Goal: Task Accomplishment & Management: Manage account settings

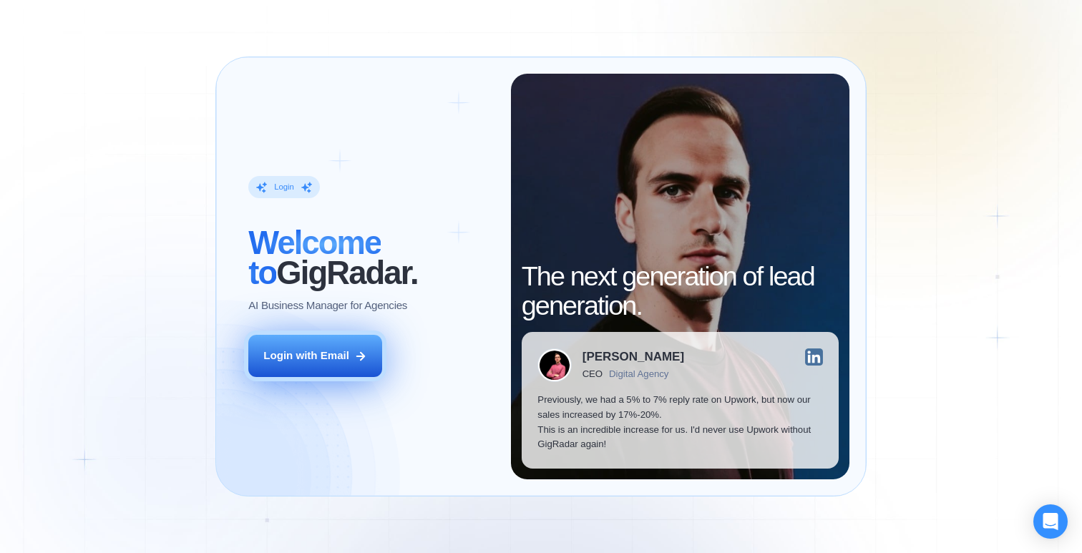
click at [309, 358] on div "Login with Email" at bounding box center [306, 355] width 86 height 15
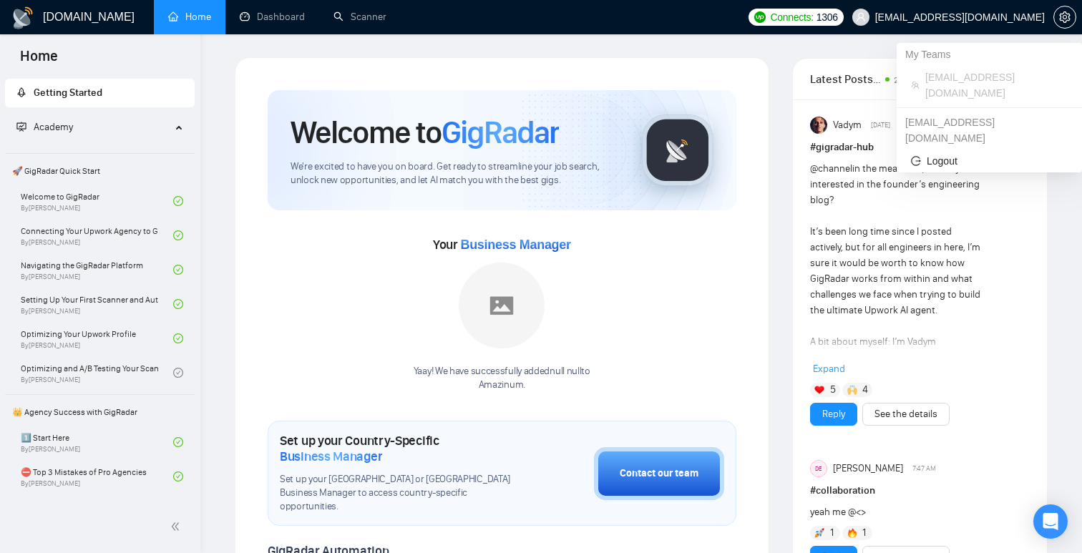
click at [953, 17] on span "[EMAIL_ADDRESS][DOMAIN_NAME]" at bounding box center [960, 17] width 170 height 0
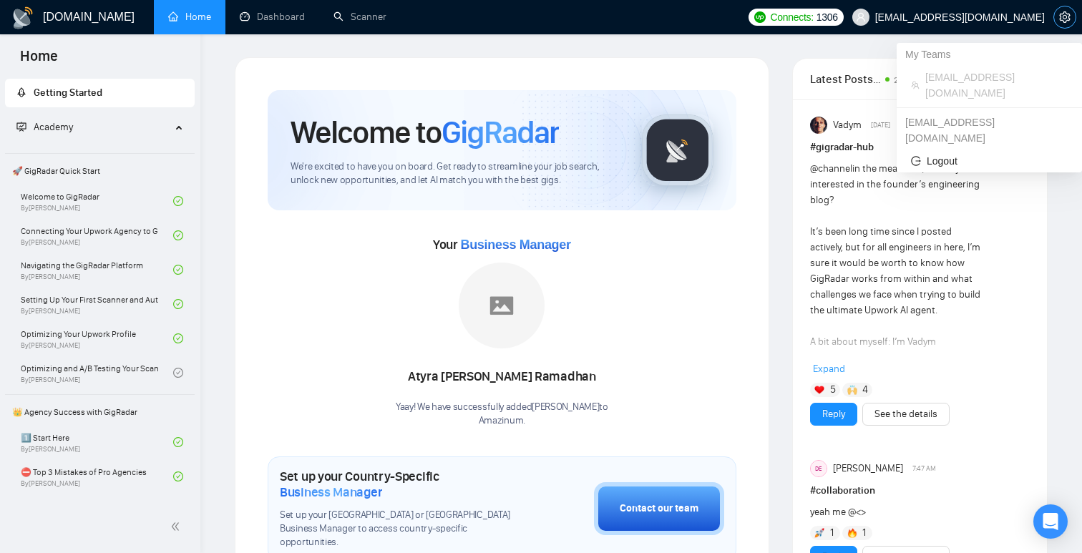
click at [1054, 14] on span "setting" at bounding box center [1064, 16] width 21 height 11
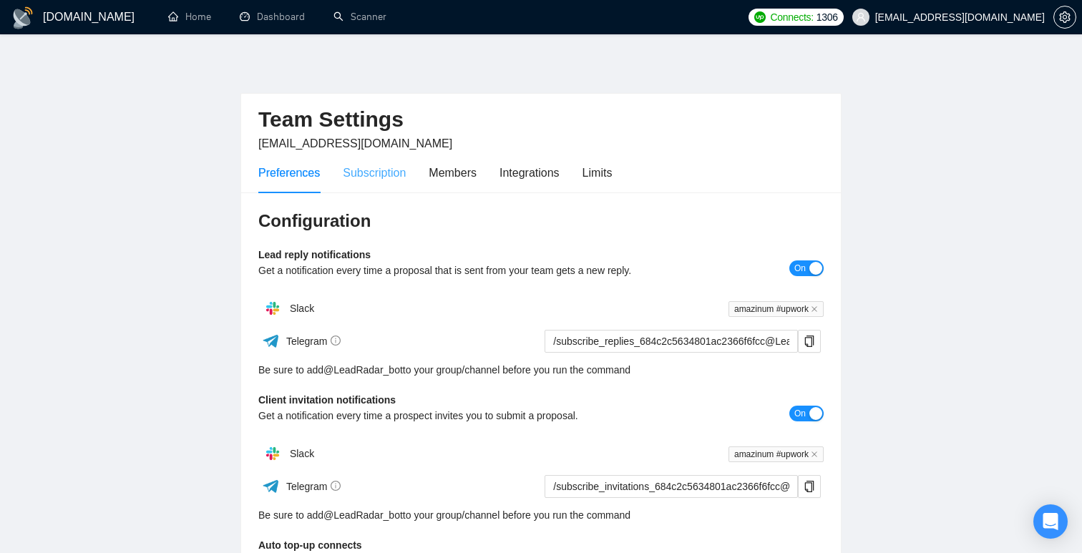
click at [398, 187] on div "Subscription" at bounding box center [374, 172] width 63 height 41
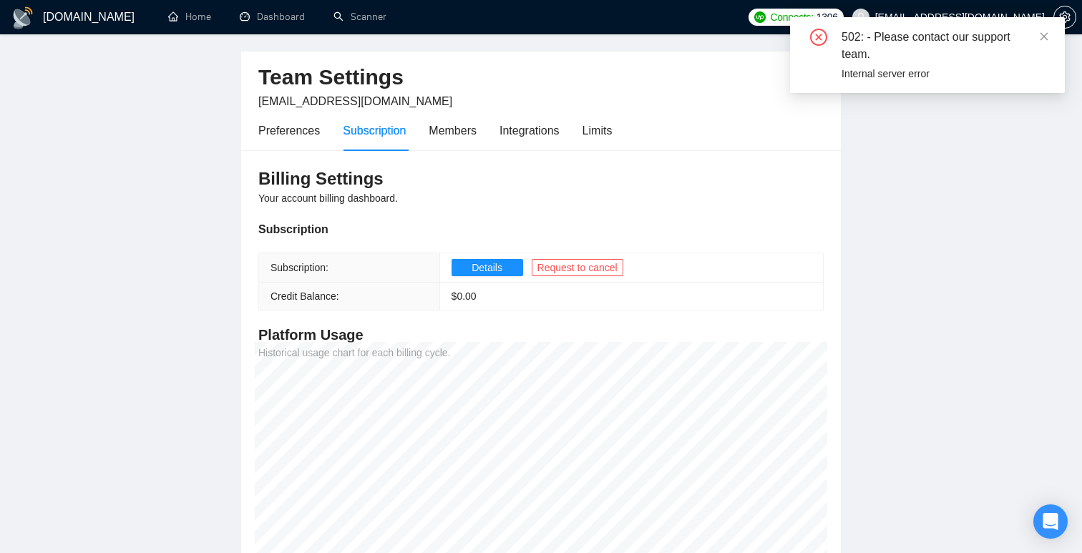
scroll to position [38, 0]
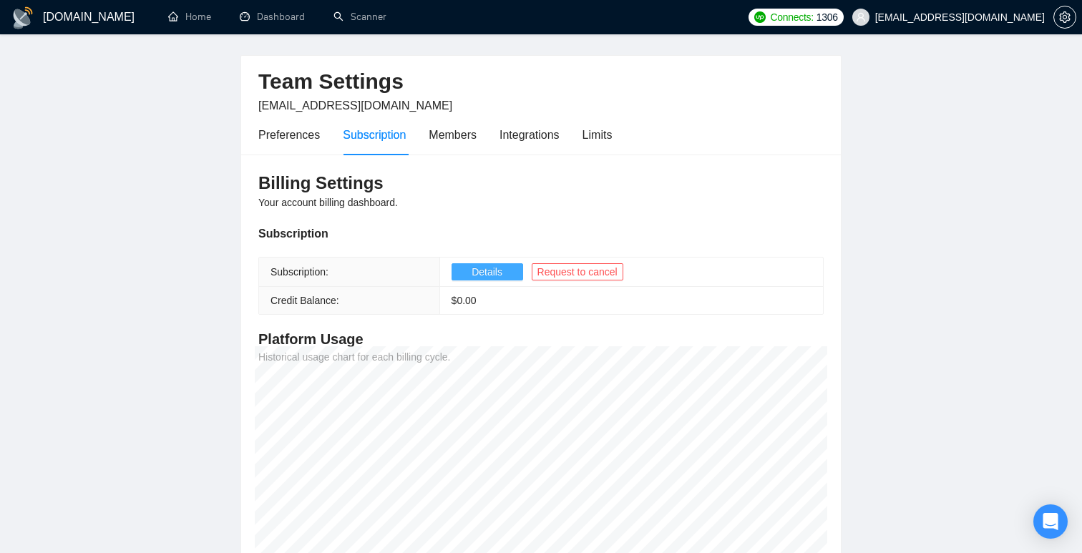
click at [484, 273] on span "Details" at bounding box center [486, 272] width 31 height 16
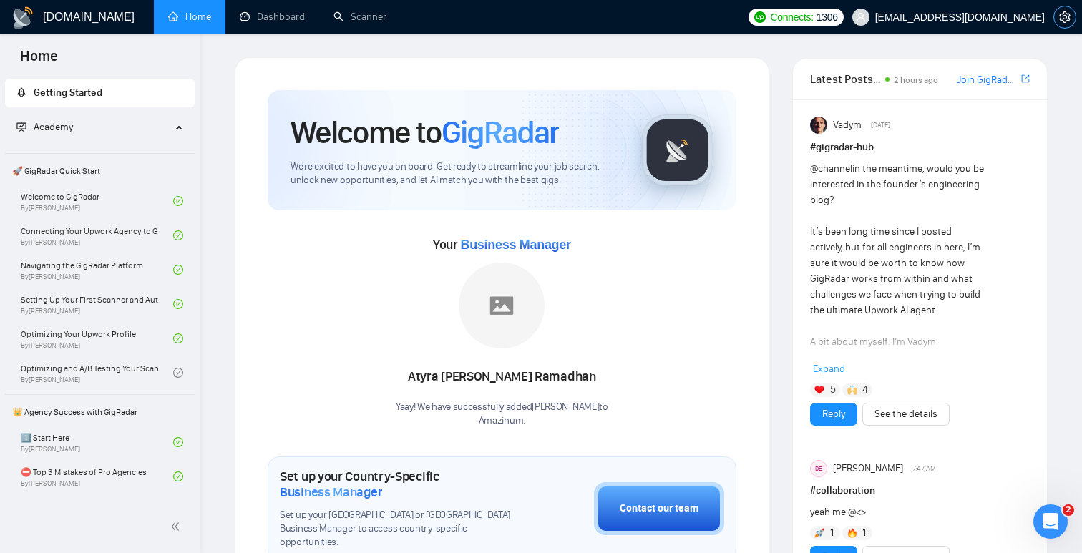
click at [1063, 19] on icon "setting" at bounding box center [1064, 16] width 11 height 11
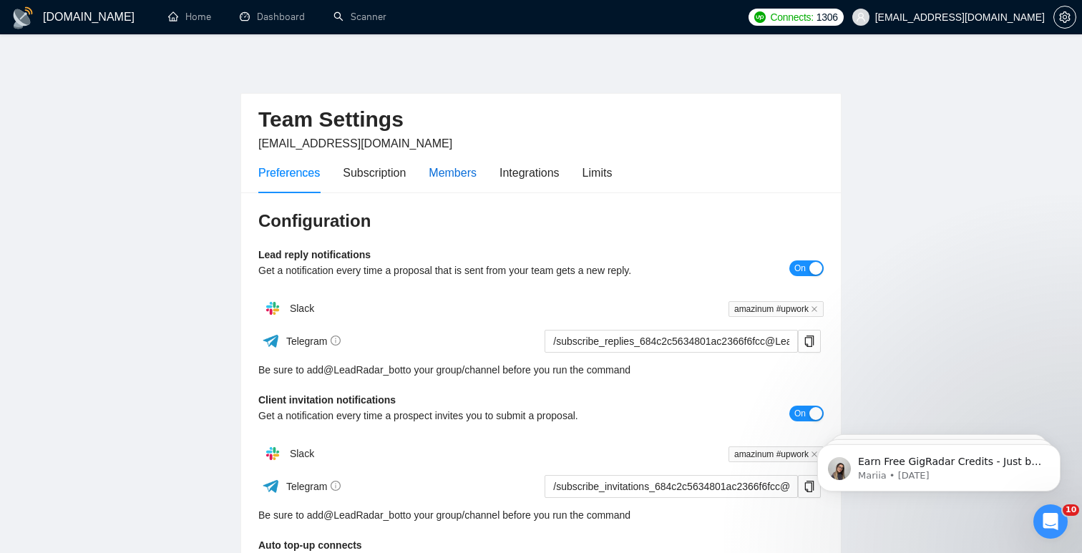
click at [471, 175] on div "Members" at bounding box center [452, 173] width 48 height 18
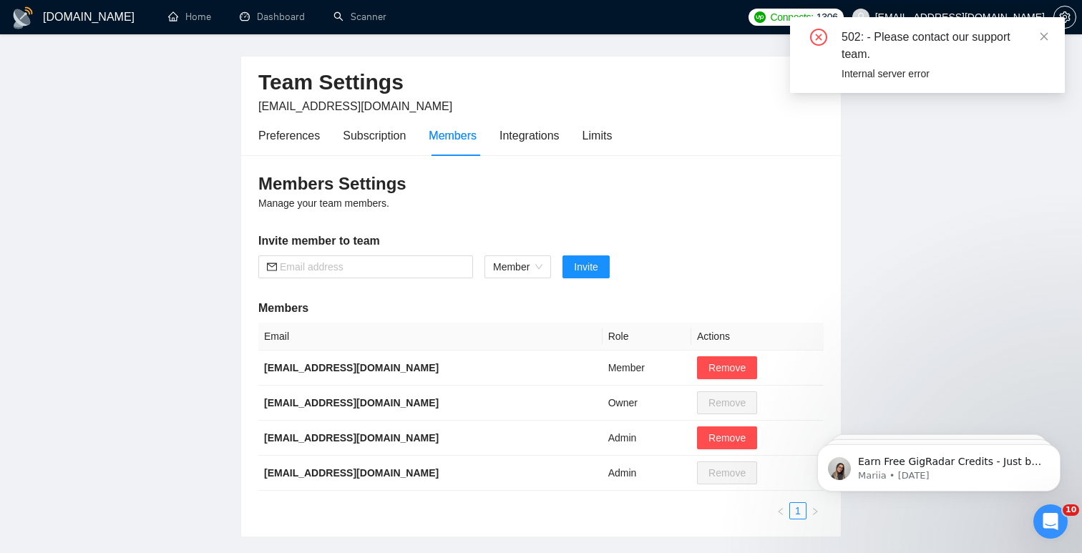
scroll to position [36, 0]
click at [382, 144] on div "Subscription" at bounding box center [374, 136] width 63 height 18
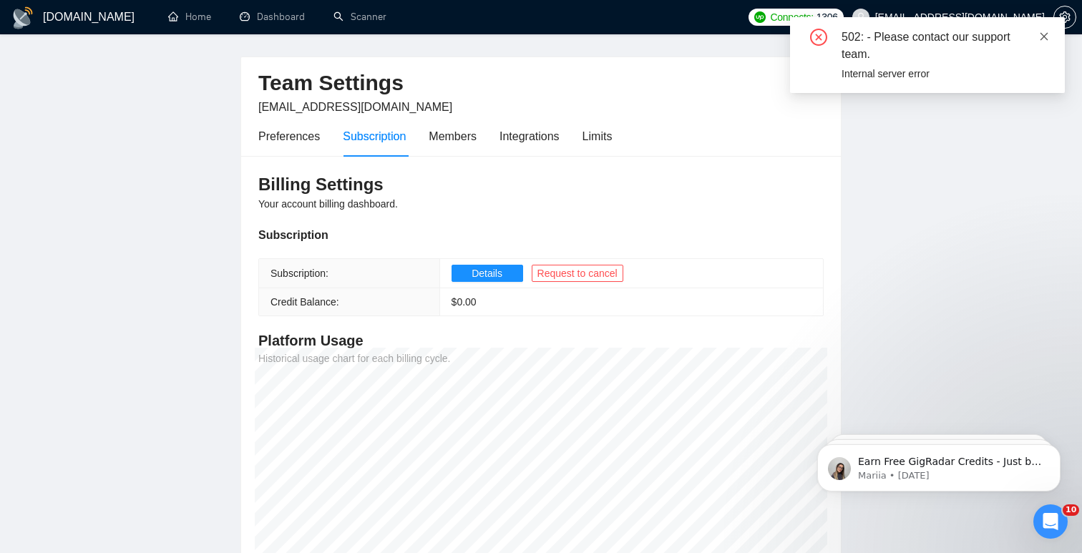
click at [1044, 34] on icon "close" at bounding box center [1044, 36] width 10 height 10
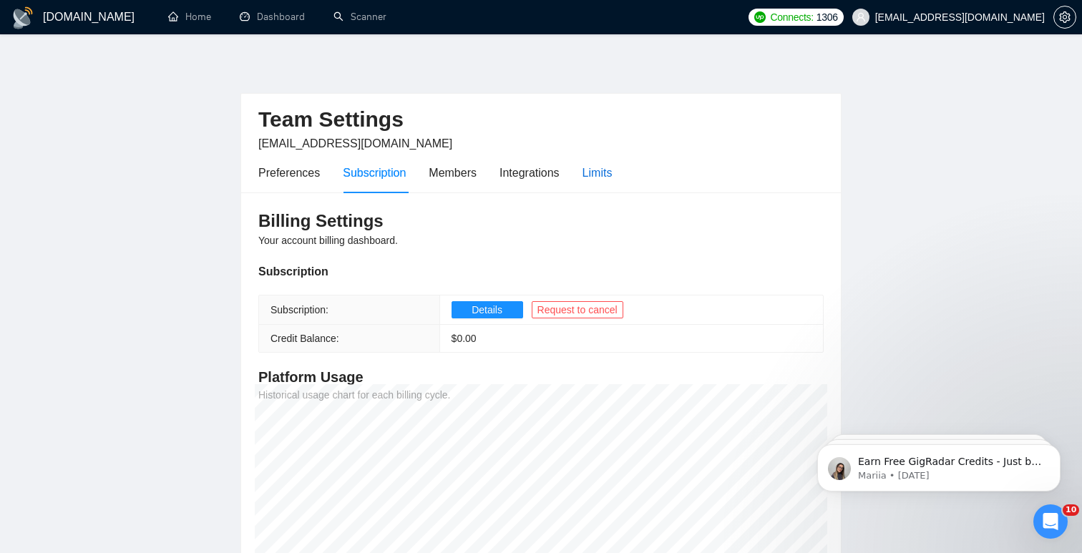
click at [610, 179] on div "Limits" at bounding box center [597, 173] width 30 height 18
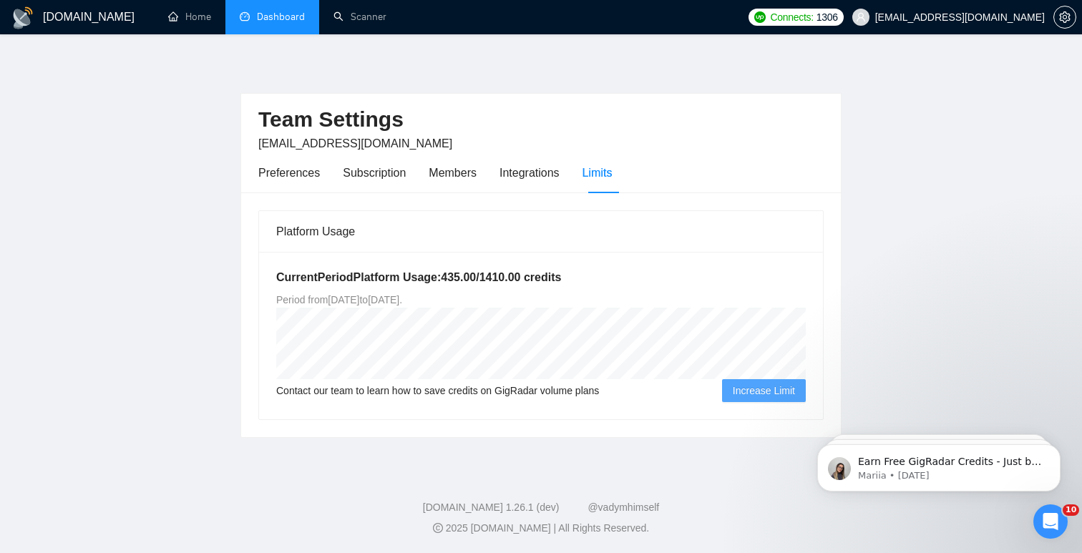
click at [275, 14] on link "Dashboard" at bounding box center [272, 17] width 65 height 12
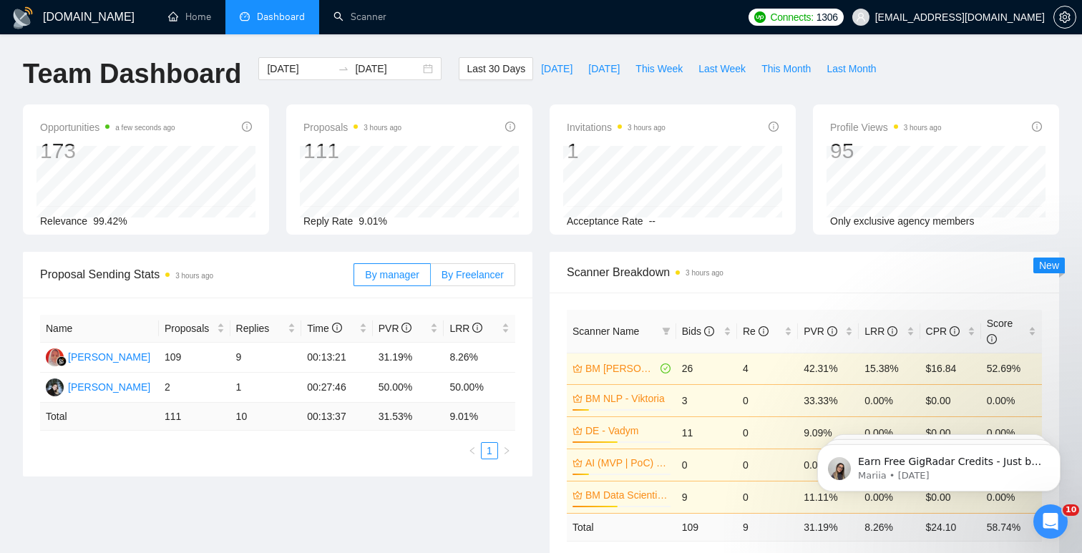
click at [464, 282] on label "By Freelancer" at bounding box center [473, 274] width 84 height 23
click at [431, 278] on input "By Freelancer" at bounding box center [431, 278] width 0 height 0
